Goal: Navigation & Orientation: Understand site structure

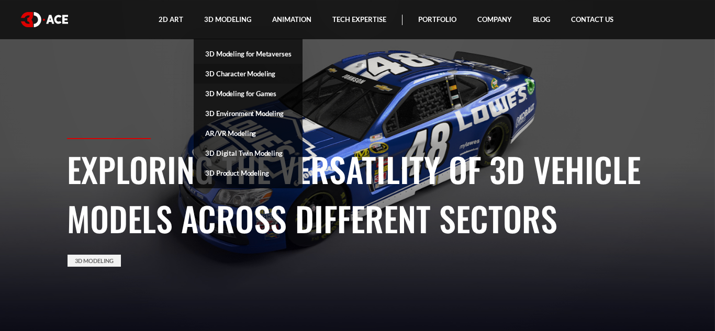
click at [249, 79] on link "3D Character Modeling" at bounding box center [248, 74] width 109 height 20
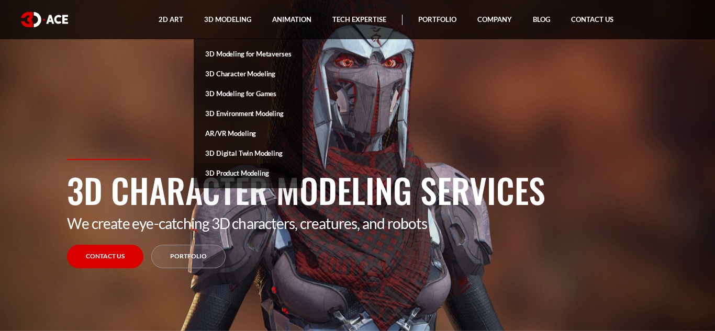
click at [241, 171] on link "3D Product Modeling" at bounding box center [248, 173] width 109 height 20
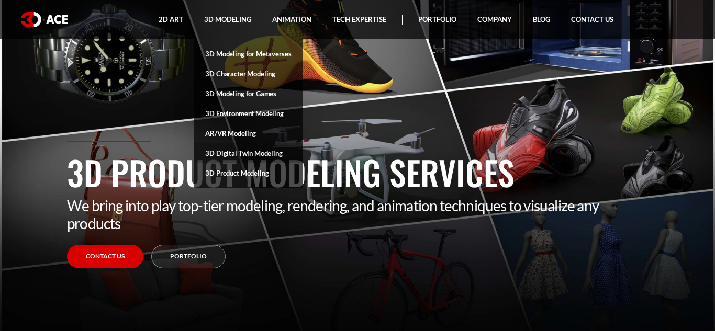
click at [240, 153] on link "3D Digital Twin Modeling" at bounding box center [248, 153] width 109 height 20
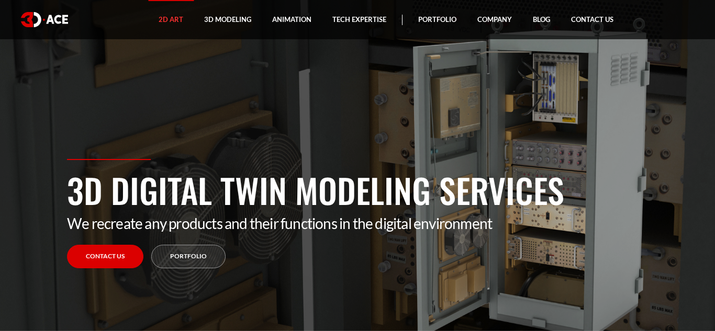
click at [229, 20] on link "3D Modeling" at bounding box center [228, 19] width 68 height 39
click at [222, 15] on link "3D Modeling" at bounding box center [228, 19] width 68 height 39
click at [224, 19] on link "3D Modeling" at bounding box center [228, 19] width 68 height 39
click at [229, 25] on link "3D Modeling" at bounding box center [228, 19] width 68 height 39
click at [210, 17] on link "3D Modeling" at bounding box center [228, 19] width 68 height 39
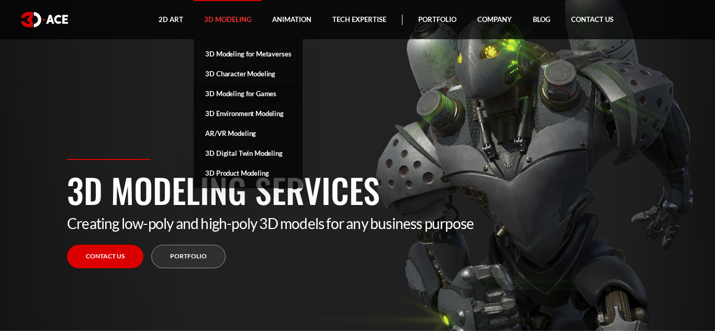
click at [250, 91] on link "3D Modeling for Games" at bounding box center [248, 94] width 109 height 20
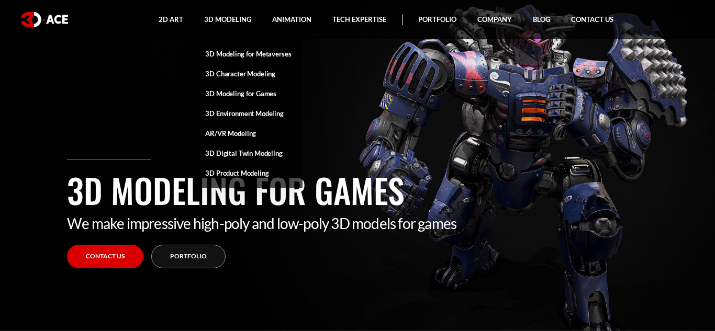
click at [250, 57] on link "3D Modeling for Metaverses" at bounding box center [248, 54] width 109 height 20
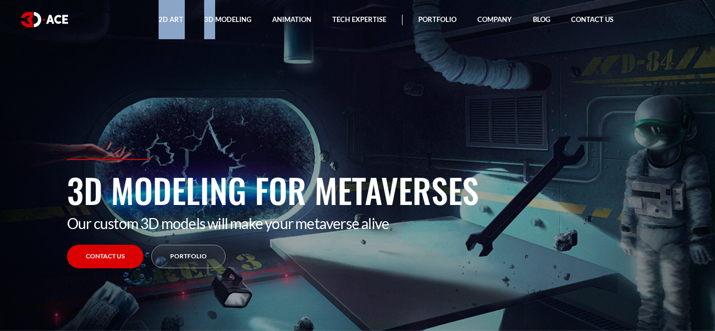
click at [126, 84] on section "3D Modeling for Metaverses Our custom 3D models will make your metaverse alive …" at bounding box center [357, 165] width 715 height 331
